Goal: Find specific page/section: Find specific page/section

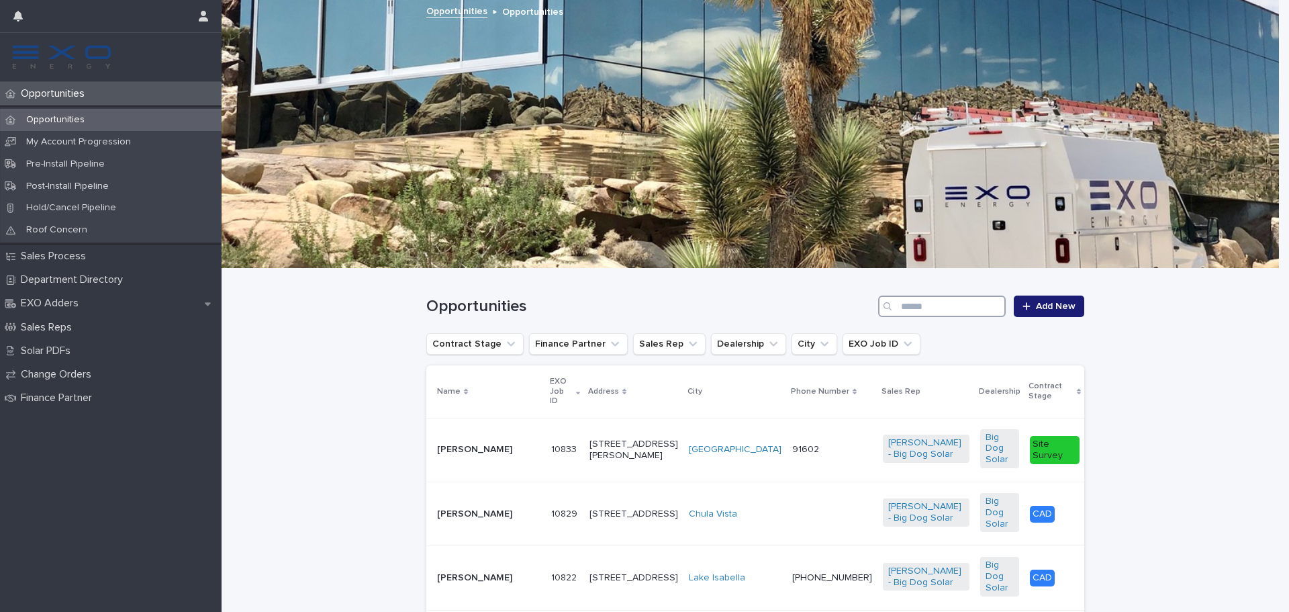
click at [962, 309] on input "Search" at bounding box center [942, 305] width 128 height 21
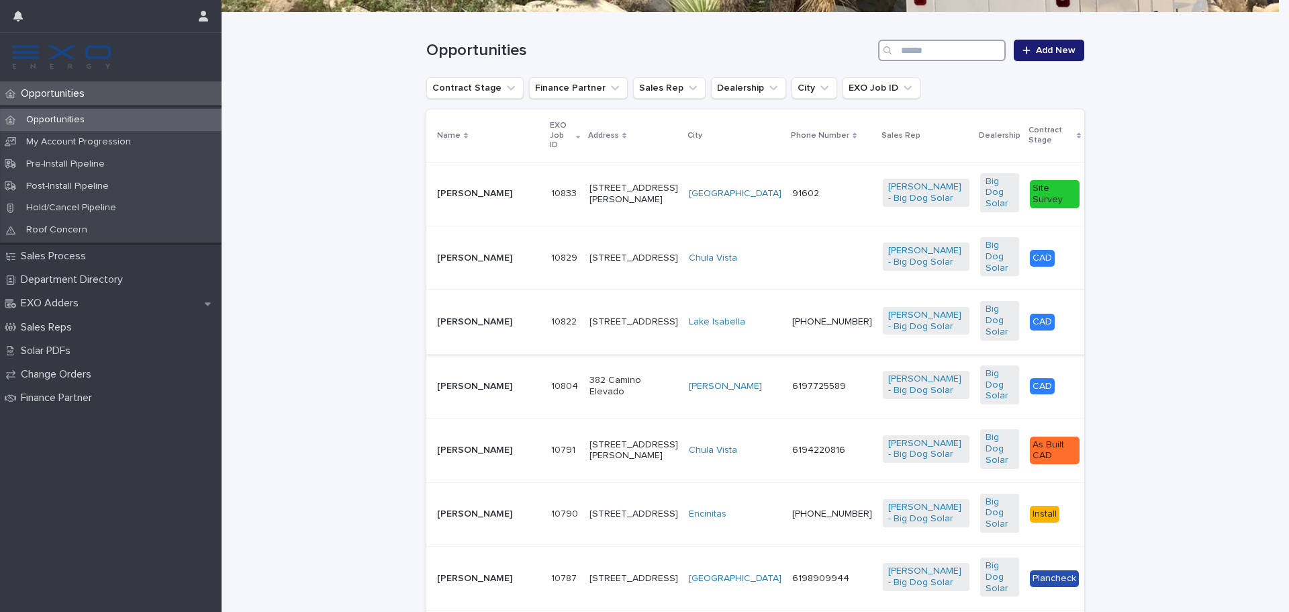
scroll to position [269, 0]
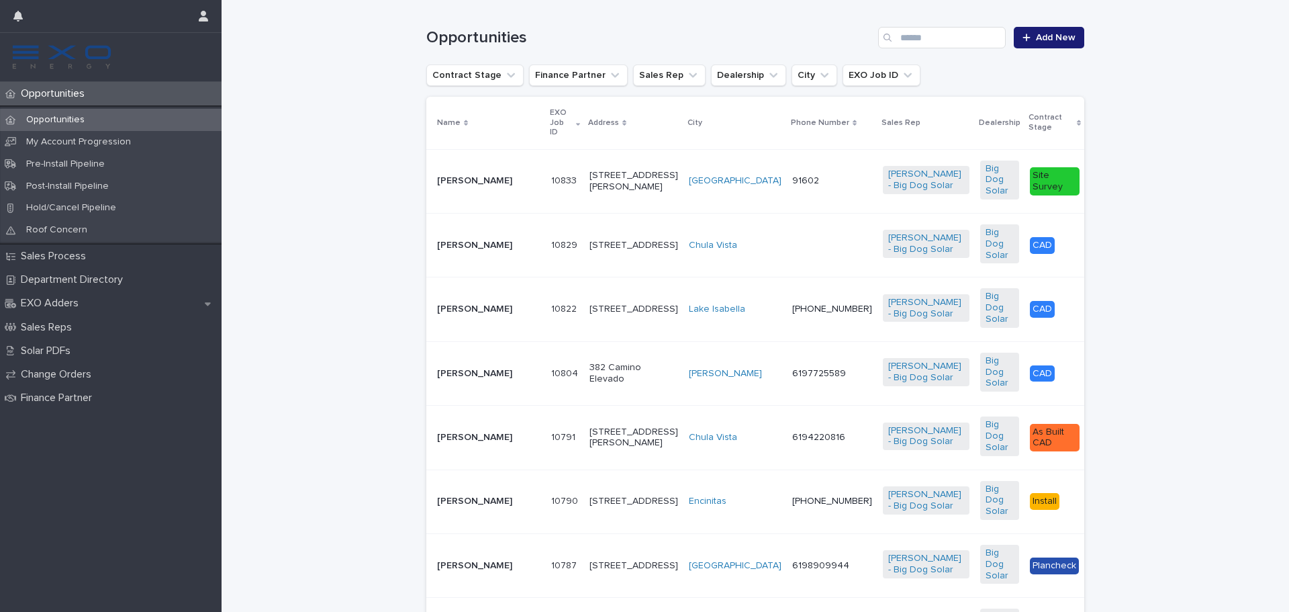
click at [584, 236] on td "[STREET_ADDRESS]" at bounding box center [633, 245] width 99 height 64
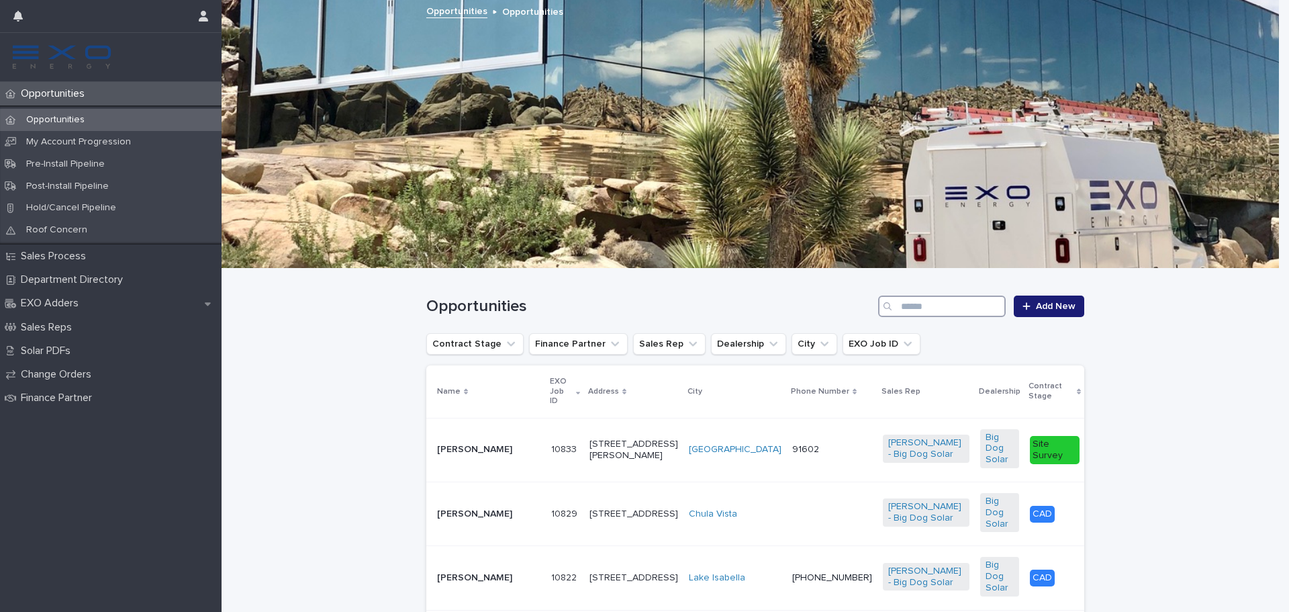
click at [937, 305] on input "Search" at bounding box center [942, 305] width 128 height 21
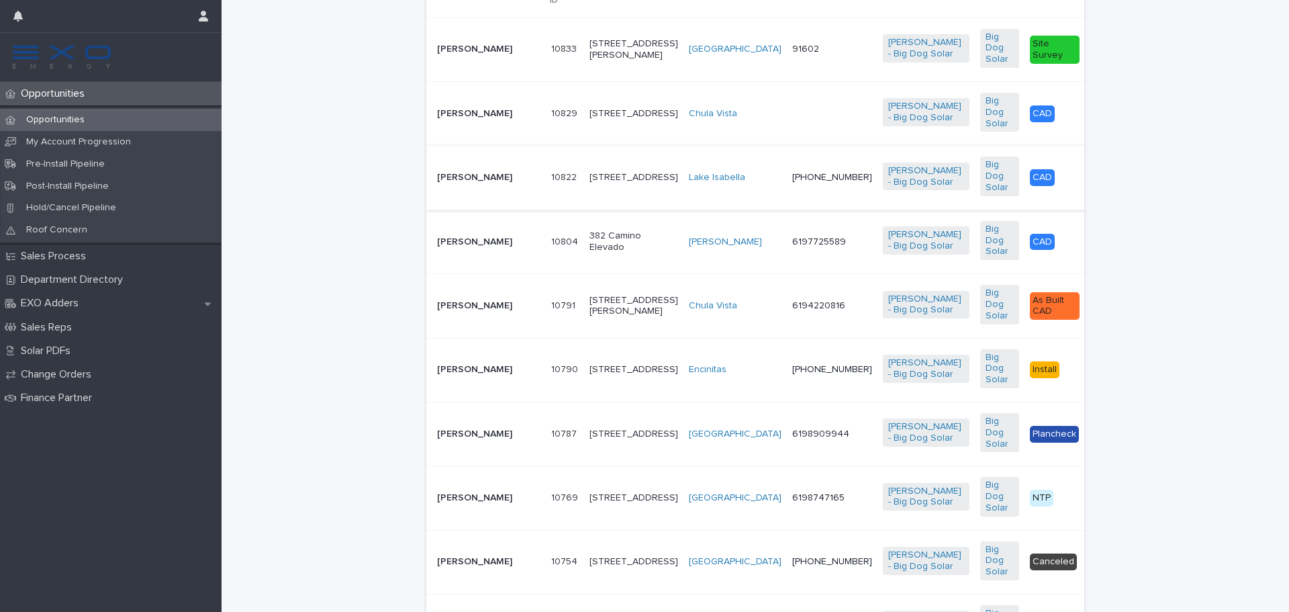
scroll to position [470, 0]
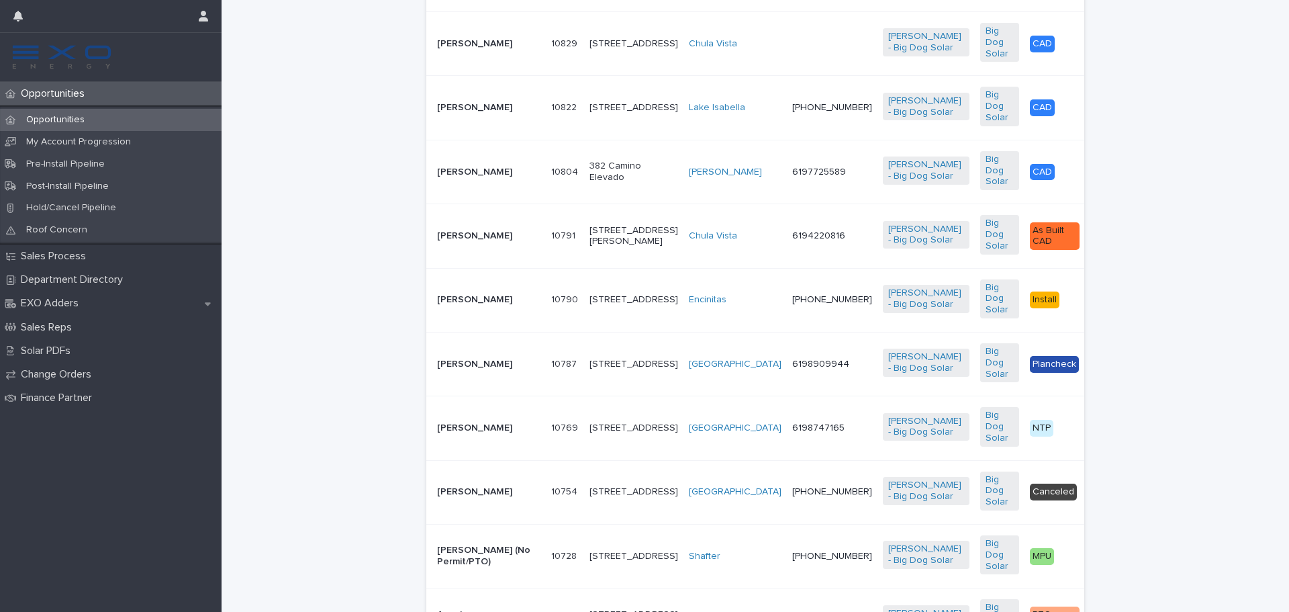
click at [546, 332] on td "10790 10790" at bounding box center [565, 300] width 38 height 64
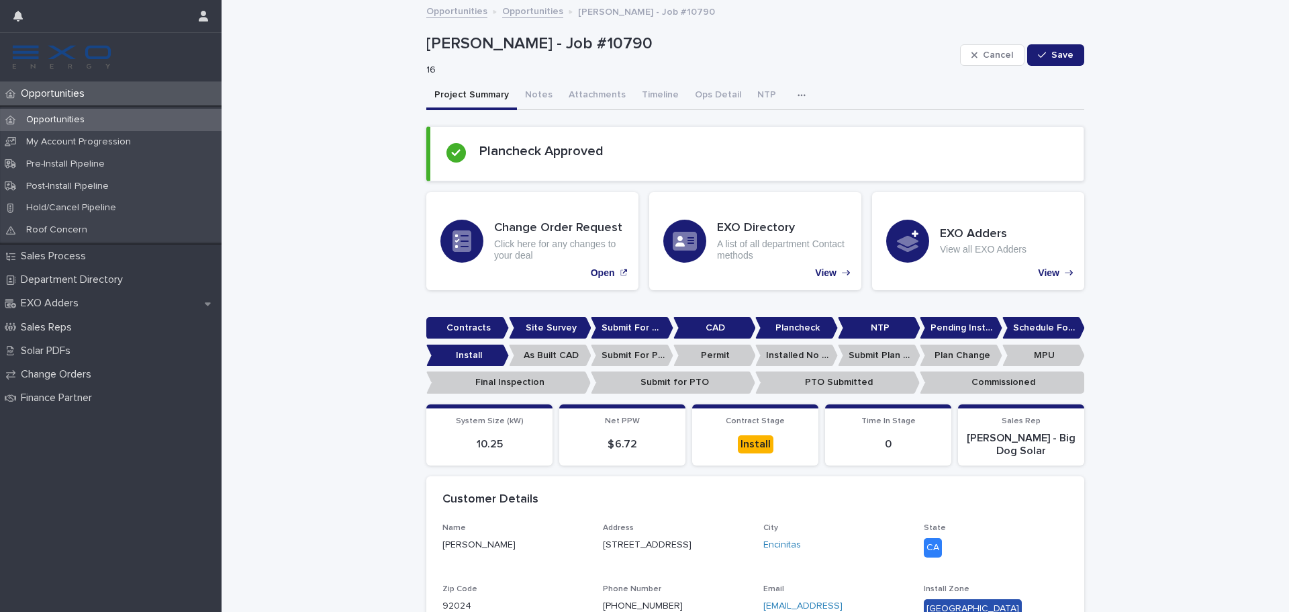
click at [798, 98] on icon "button" at bounding box center [802, 95] width 8 height 9
click at [823, 75] on p "16" at bounding box center [687, 69] width 523 height 11
click at [798, 92] on icon "button" at bounding box center [802, 95] width 8 height 9
